Goal: Find specific page/section: Find specific page/section

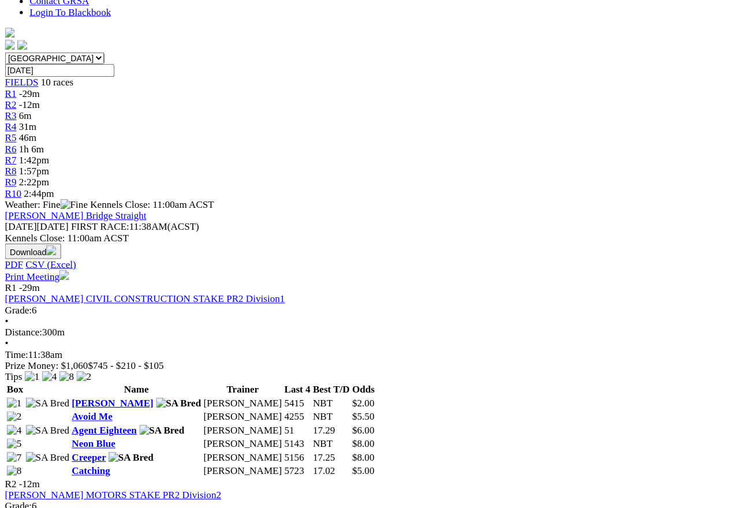
scroll to position [319, 0]
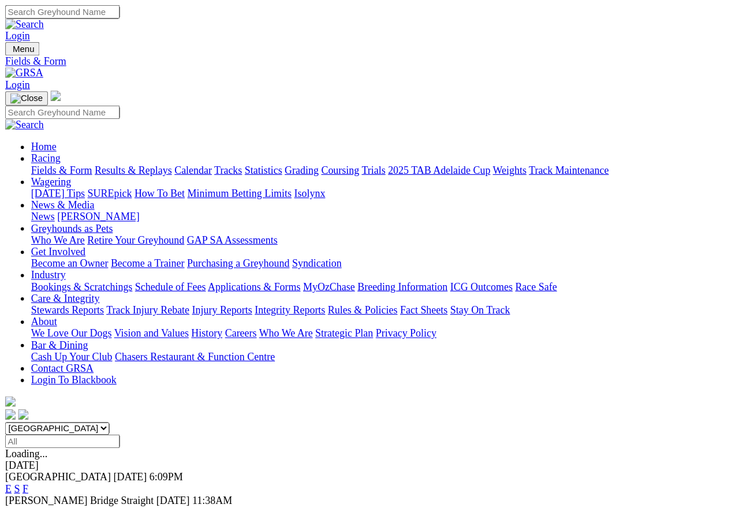
scroll to position [5, 0]
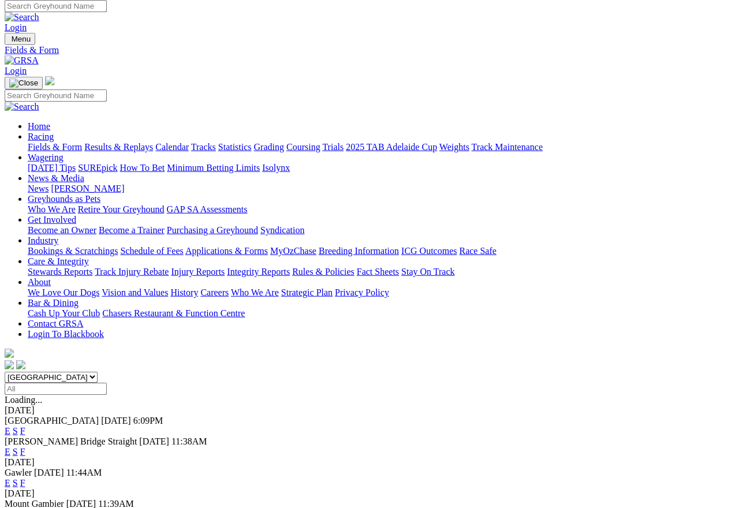
click at [537, 372] on div "[GEOGRAPHIC_DATA] [GEOGRAPHIC_DATA] [GEOGRAPHIC_DATA] [GEOGRAPHIC_DATA] [GEOGRA…" at bounding box center [370, 491] width 730 height 239
click at [207, 436] on span "11:38AM" at bounding box center [190, 441] width 36 height 10
click at [25, 446] on link "F" at bounding box center [22, 451] width 5 height 10
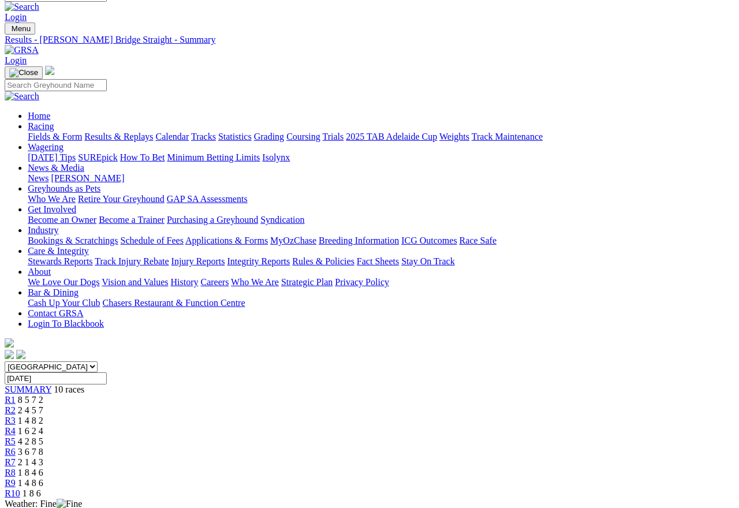
scroll to position [0, 16]
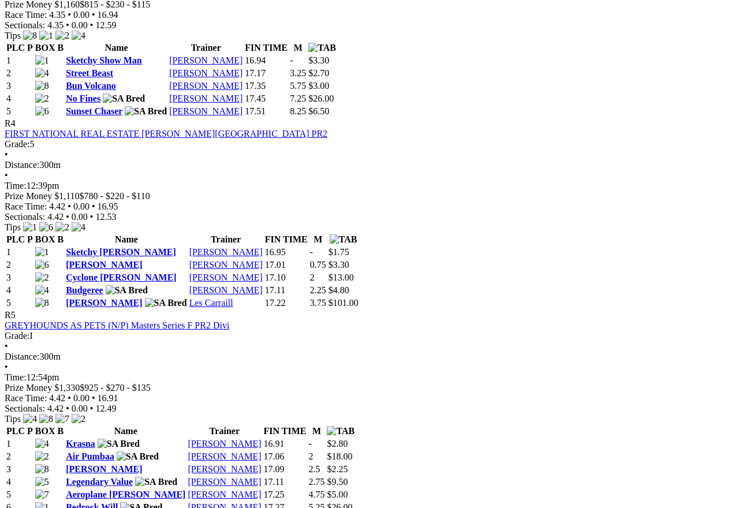
scroll to position [1048, 0]
